Goal: Find specific page/section: Find specific page/section

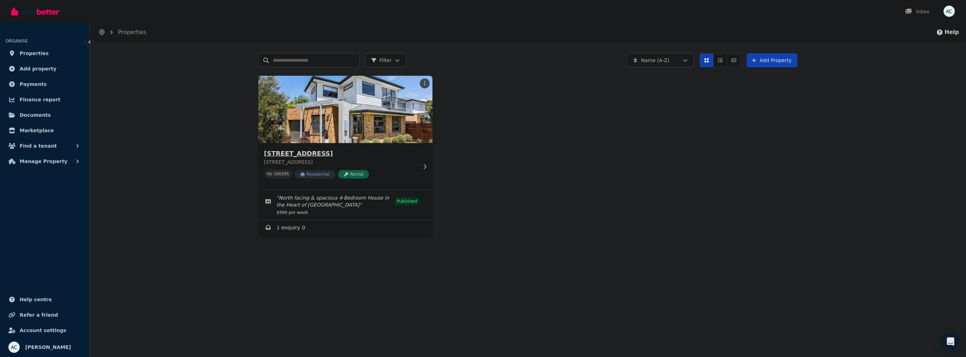
click at [315, 157] on h3 "[STREET_ADDRESS]" at bounding box center [340, 154] width 153 height 10
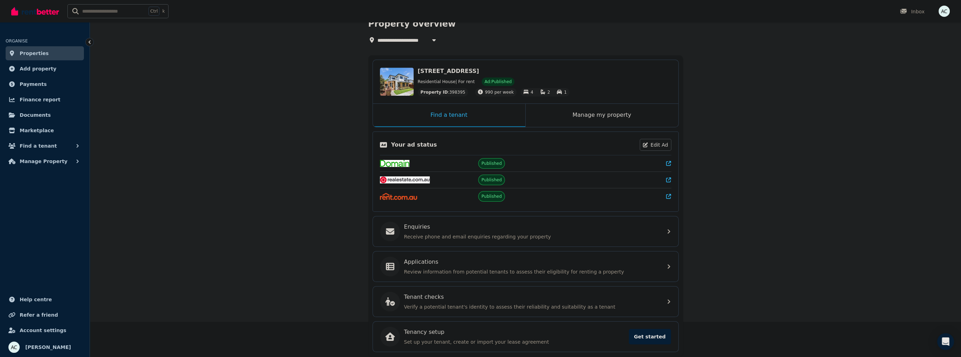
scroll to position [59, 0]
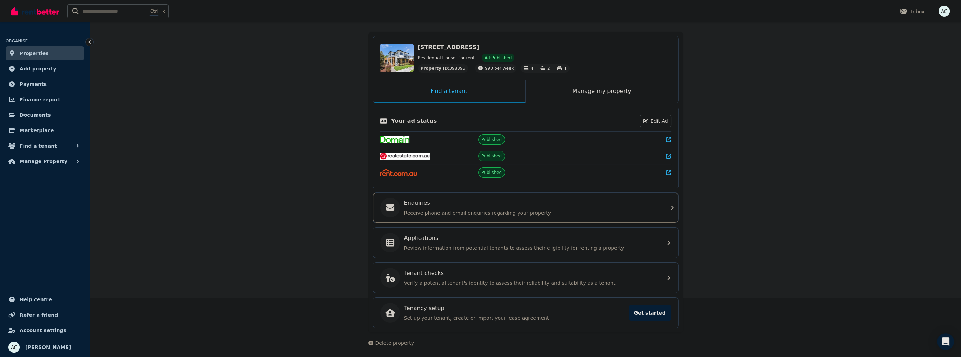
click at [417, 205] on p "Enquiries" at bounding box center [417, 203] width 26 height 8
